Goal: Complete application form

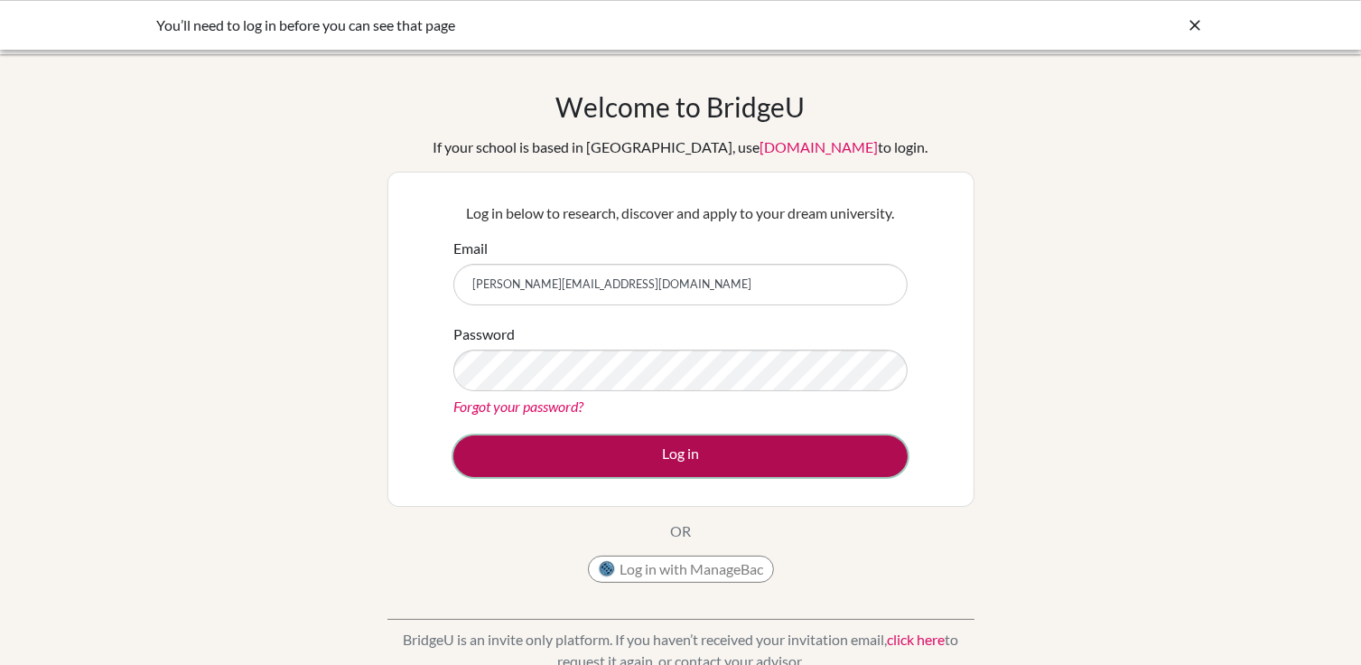
click at [708, 461] on button "Log in" at bounding box center [680, 456] width 454 height 42
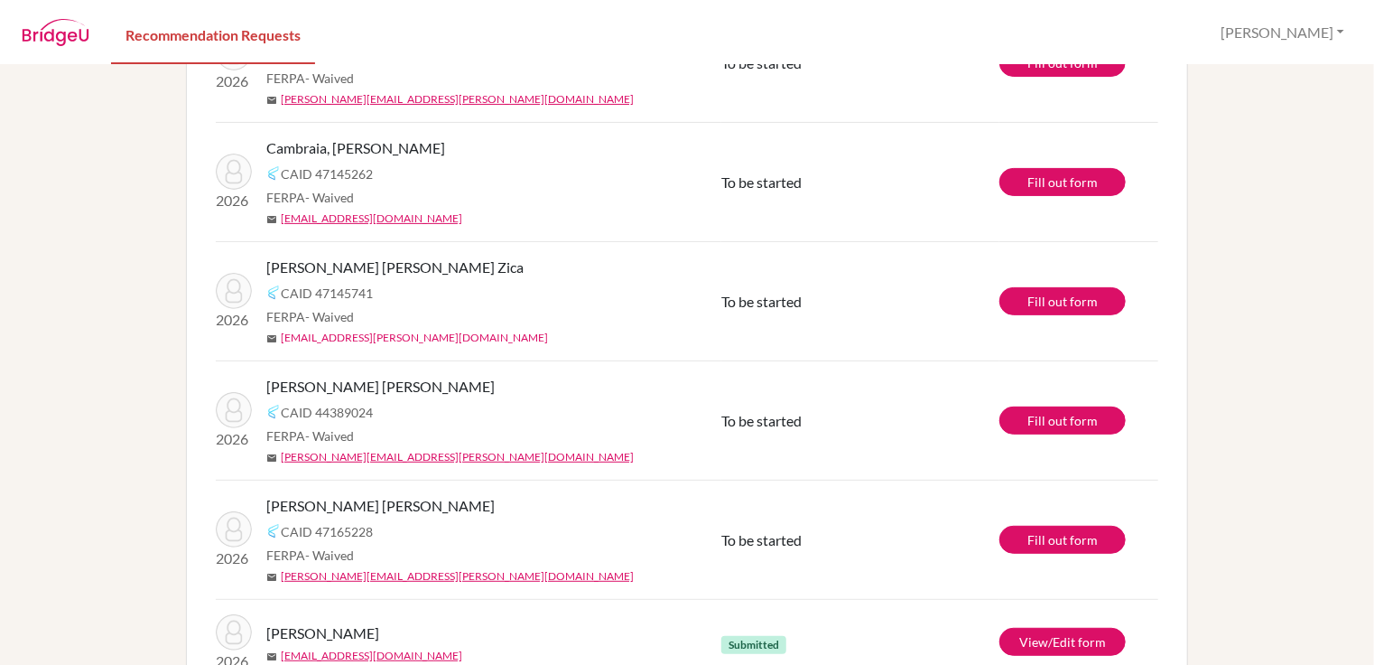
scroll to position [271, 0]
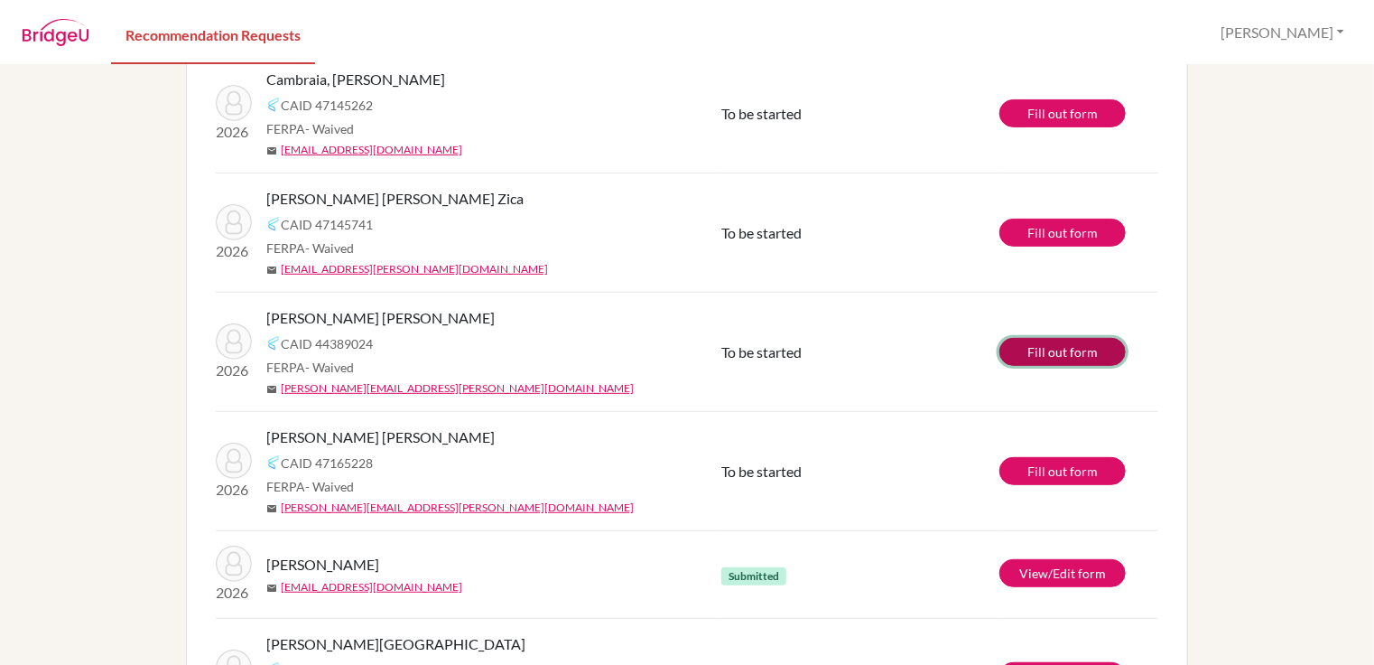
click at [1048, 353] on link "Fill out form" at bounding box center [1063, 352] width 126 height 28
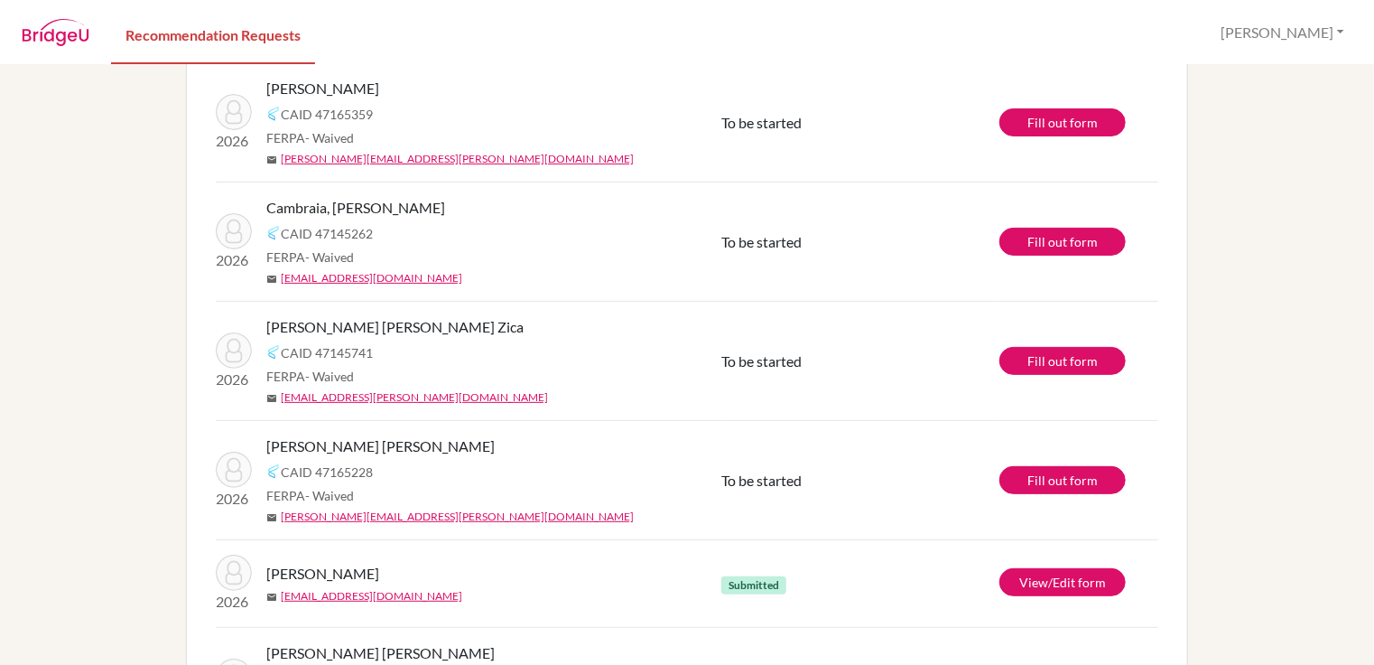
scroll to position [181, 0]
